Goal: Information Seeking & Learning: Understand process/instructions

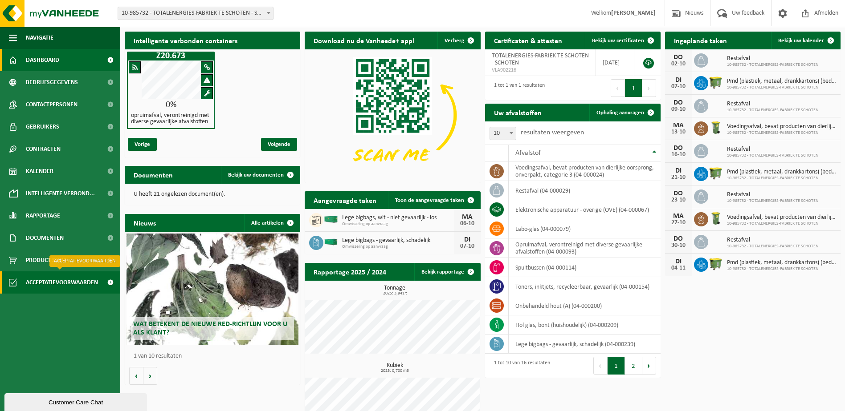
click at [46, 284] on span "Acceptatievoorwaarden" at bounding box center [62, 283] width 72 height 22
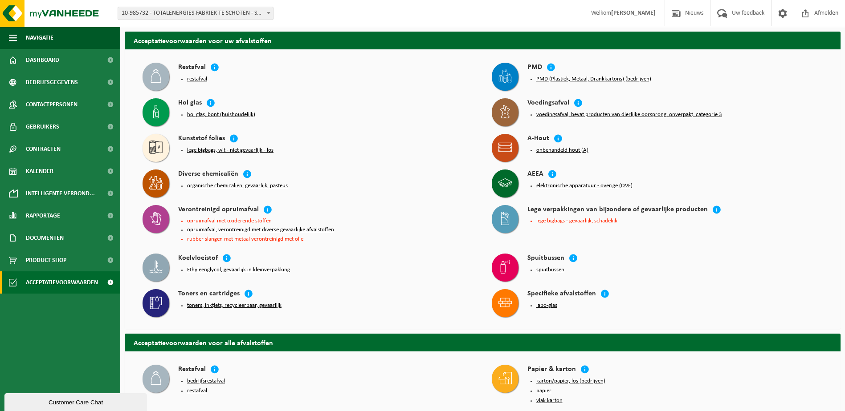
click at [571, 150] on button "onbehandeld hout (A)" at bounding box center [562, 150] width 52 height 7
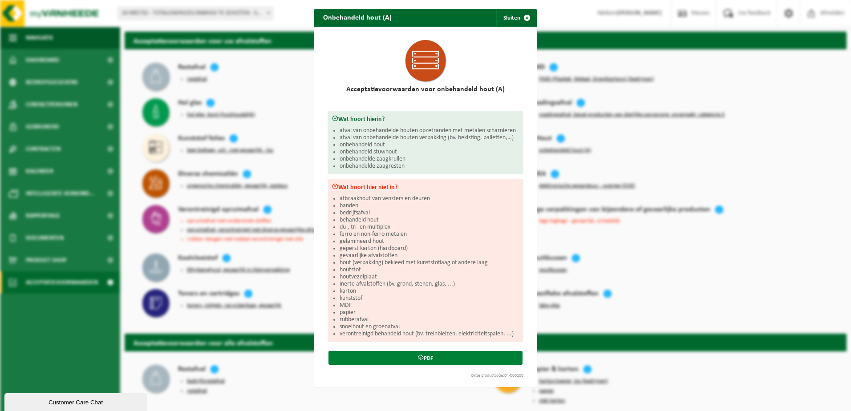
click at [435, 356] on link "PDF" at bounding box center [426, 358] width 194 height 14
click at [290, 108] on div "Onbehandeld hout (A) Sluiten Acceptatievoorwaarden voor onbehandeld hout (A) Wa…" at bounding box center [425, 205] width 851 height 411
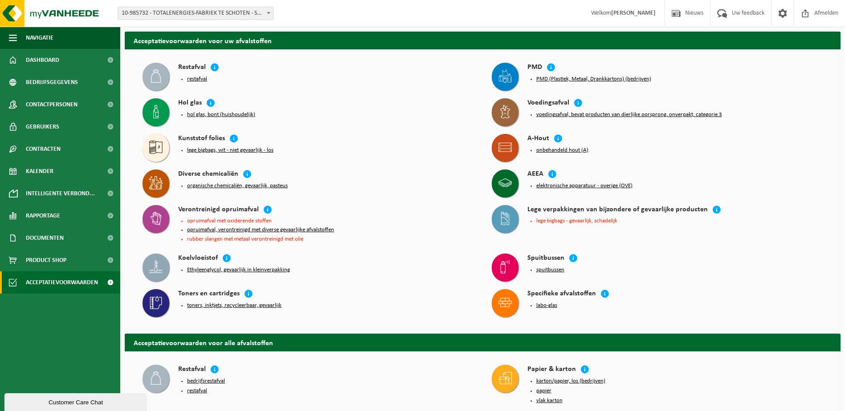
click at [262, 306] on button "toners, inktjets, recycleerbaar, gevaarlijk" at bounding box center [234, 305] width 94 height 7
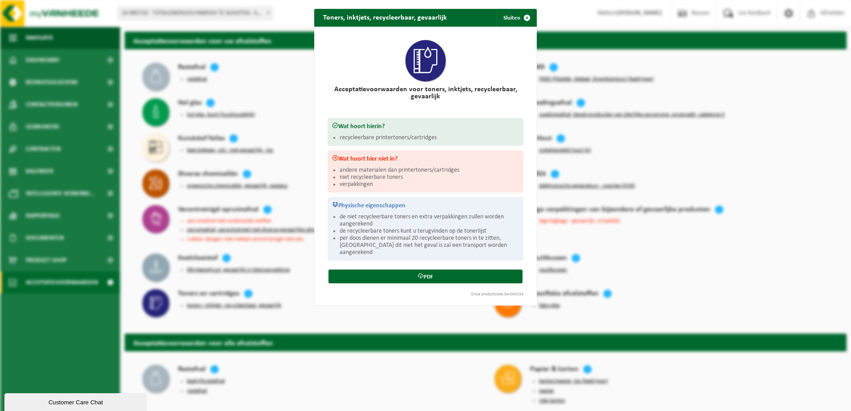
click at [386, 313] on div "Toners, inktjets, recycleerbaar, gevaarlijk Sluiten Acceptatievoorwaarden voor …" at bounding box center [425, 205] width 851 height 411
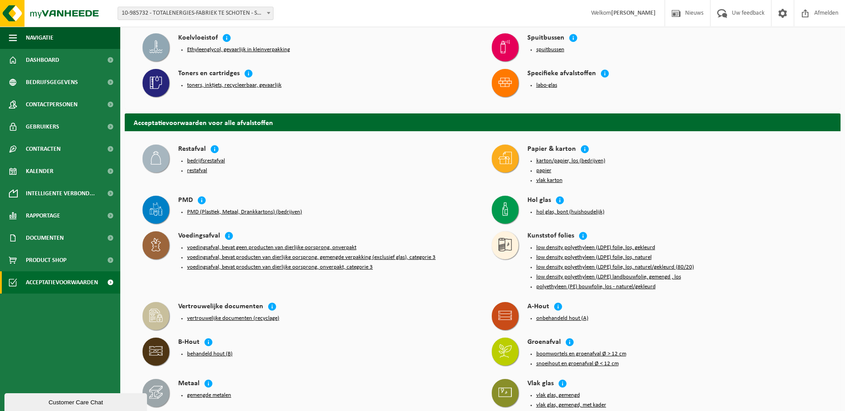
scroll to position [223, 0]
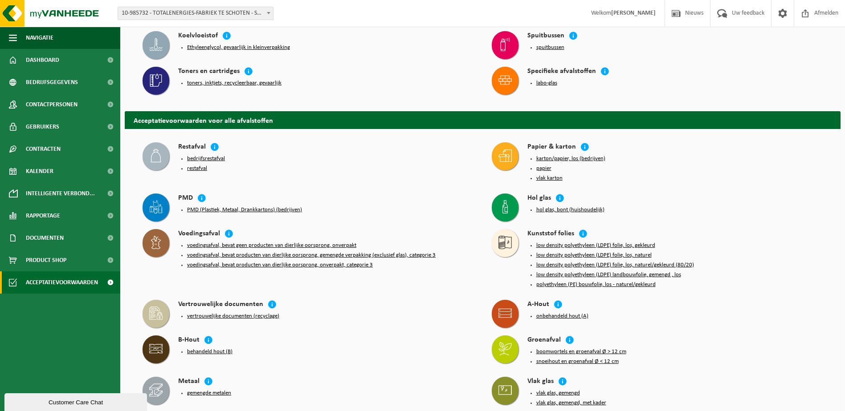
click at [564, 313] on button "onbehandeld hout (A)" at bounding box center [562, 316] width 52 height 7
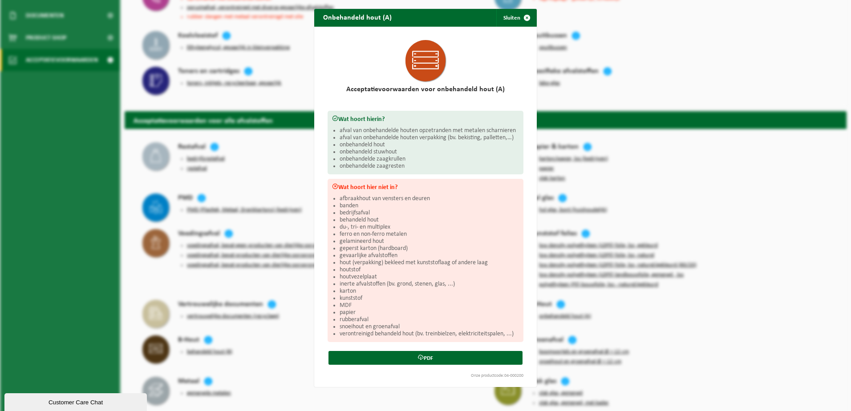
click at [666, 311] on div "Onbehandeld hout (A) Sluiten Acceptatievoorwaarden voor onbehandeld hout (A) Wa…" at bounding box center [425, 205] width 851 height 411
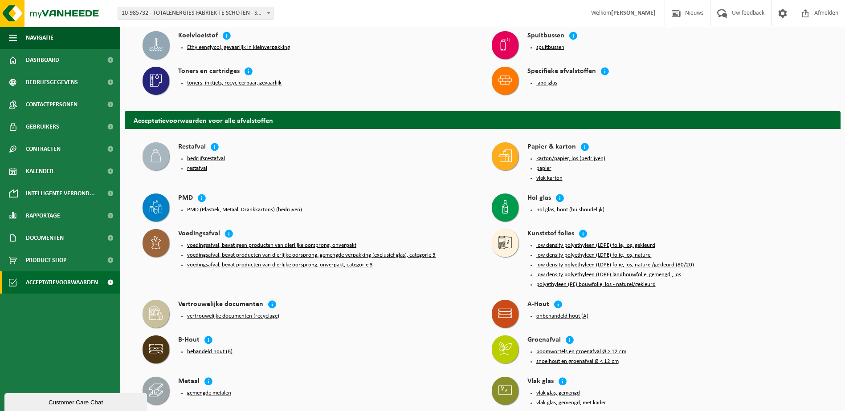
click at [592, 207] on button "hol glas, bont (huishoudelijk)" at bounding box center [570, 210] width 68 height 7
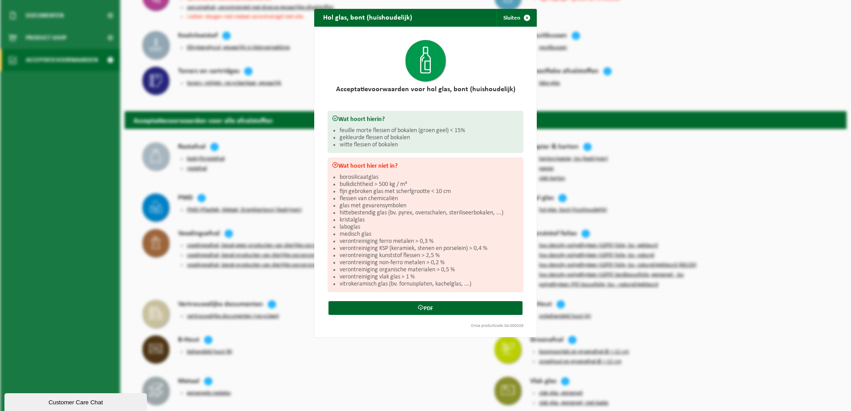
click at [724, 226] on div "Hol glas, bont (huishoudelijk) Sluiten Acceptatievoorwaarden voor hol glas, bon…" at bounding box center [425, 205] width 851 height 411
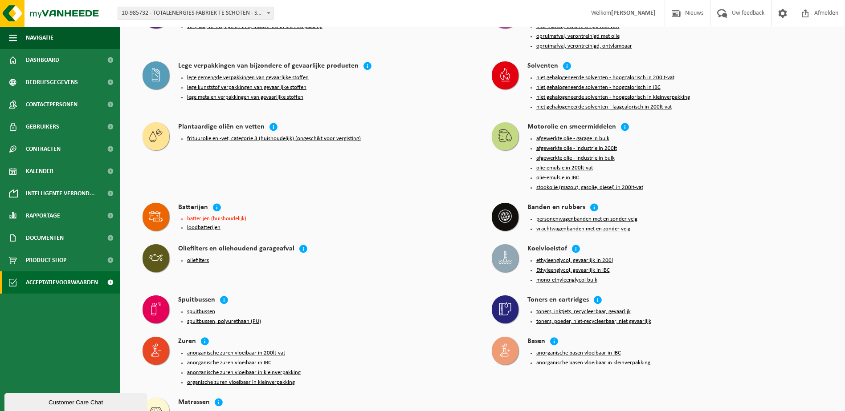
scroll to position [956, 0]
